Goal: Task Accomplishment & Management: Manage account settings

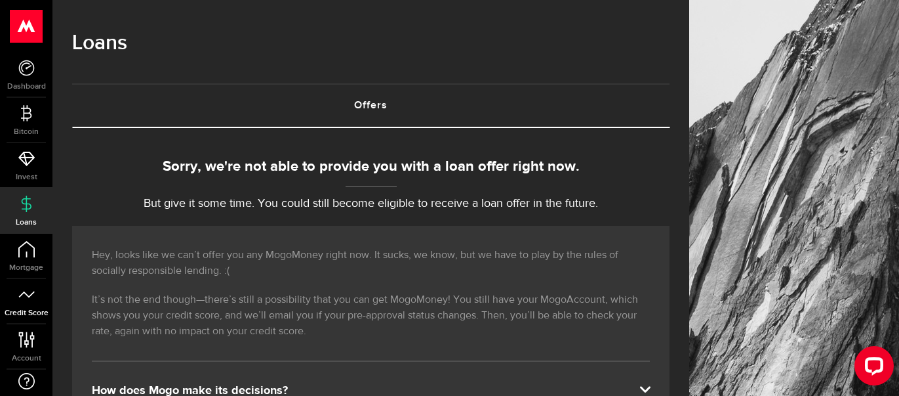
click at [32, 300] on icon at bounding box center [26, 294] width 16 height 16
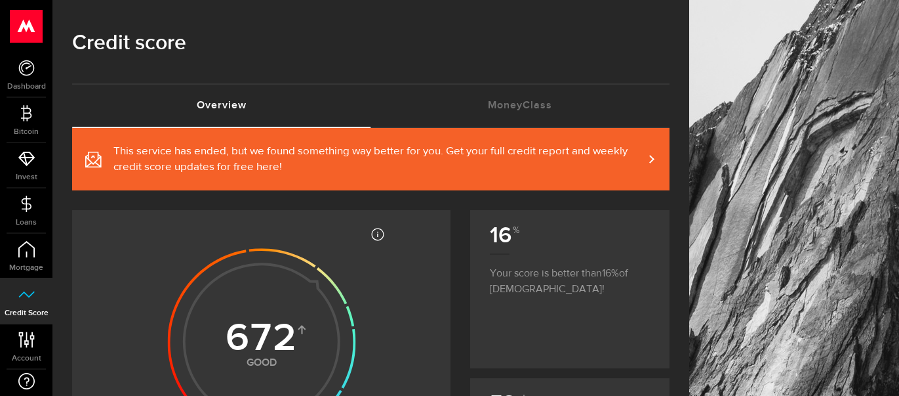
click at [41, 49] on div at bounding box center [26, 26] width 52 height 52
click at [33, 66] on use at bounding box center [26, 68] width 16 height 16
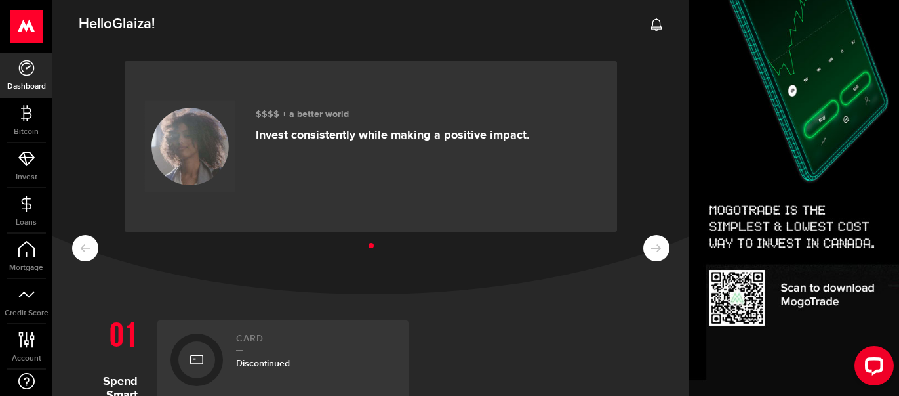
click at [26, 26] on use at bounding box center [26, 26] width 32 height 33
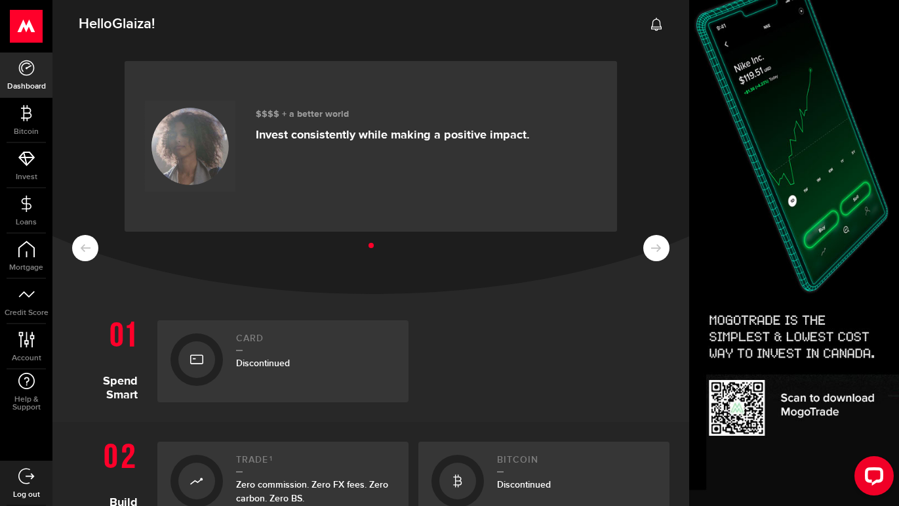
click at [113, 26] on span "Hello [PERSON_NAME] !" at bounding box center [117, 24] width 76 height 28
click at [29, 395] on use at bounding box center [26, 476] width 16 height 16
